Goal: Information Seeking & Learning: Understand process/instructions

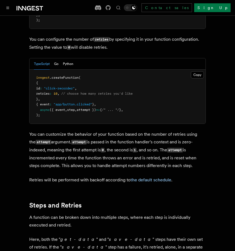
scroll to position [133, 0]
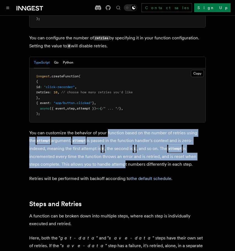
drag, startPoint x: 107, startPoint y: 134, endPoint x: 110, endPoint y: 167, distance: 33.8
click at [110, 167] on p "You can customize the behavior of your function based on the number of retries …" at bounding box center [117, 148] width 176 height 39
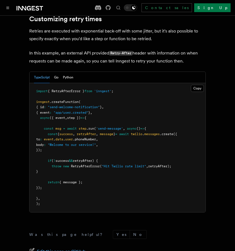
scroll to position [762, 0]
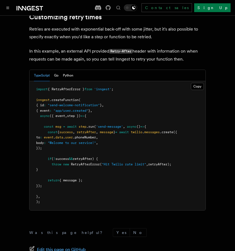
drag, startPoint x: 104, startPoint y: 149, endPoint x: 112, endPoint y: 165, distance: 18.0
click at [112, 165] on pre "import { RetryAfterError } from 'inngest' ; inngest .createFunction ( { id : "s…" at bounding box center [117, 145] width 176 height 129
drag, startPoint x: 112, startPoint y: 165, endPoint x: 113, endPoint y: 129, distance: 36.4
click at [113, 129] on pre "import { RetryAfterError } from 'inngest' ; inngest .createFunction ( { id : "s…" at bounding box center [117, 145] width 176 height 129
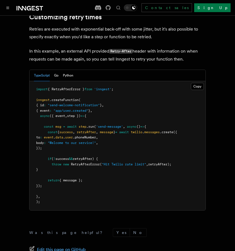
click at [96, 136] on span ".phoneNumber" at bounding box center [84, 138] width 23 height 4
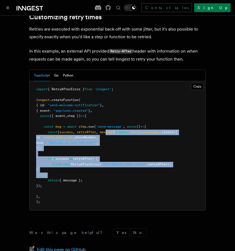
drag, startPoint x: 111, startPoint y: 124, endPoint x: 114, endPoint y: 169, distance: 44.7
click at [114, 169] on pre "import { RetryAfterError } from 'inngest' ; inngest .createFunction ( { id : "s…" at bounding box center [117, 145] width 176 height 129
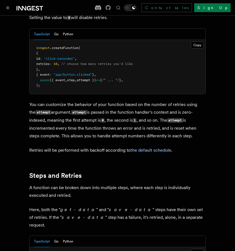
scroll to position [154, 0]
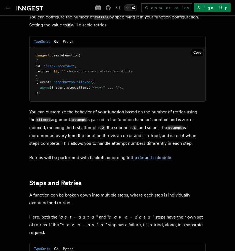
click at [125, 132] on p "You can customize the behavior of your function based on the number of retries …" at bounding box center [117, 127] width 176 height 39
